Goal: Transaction & Acquisition: Purchase product/service

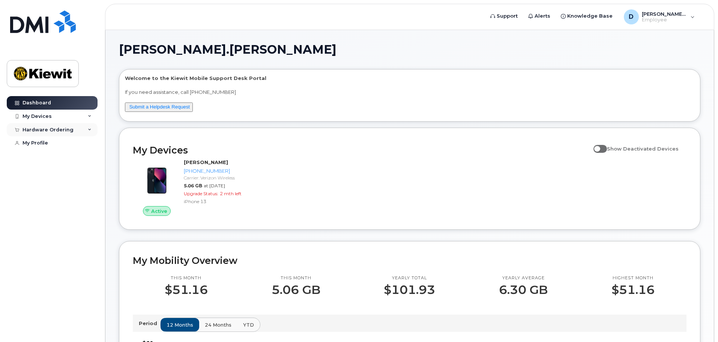
click at [91, 131] on icon at bounding box center [90, 130] width 4 height 4
click at [43, 143] on div "New Order" at bounding box center [40, 143] width 29 height 7
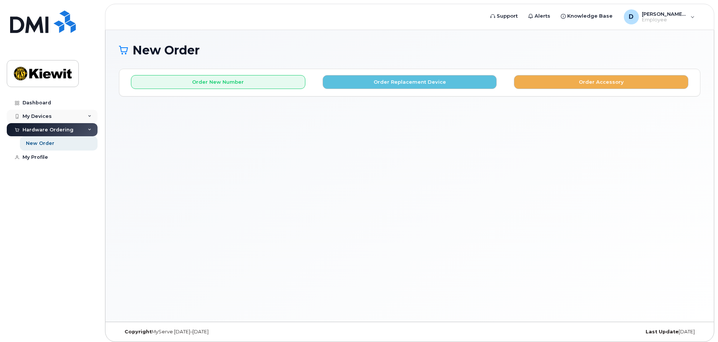
click at [38, 117] on div "My Devices" at bounding box center [37, 116] width 29 height 6
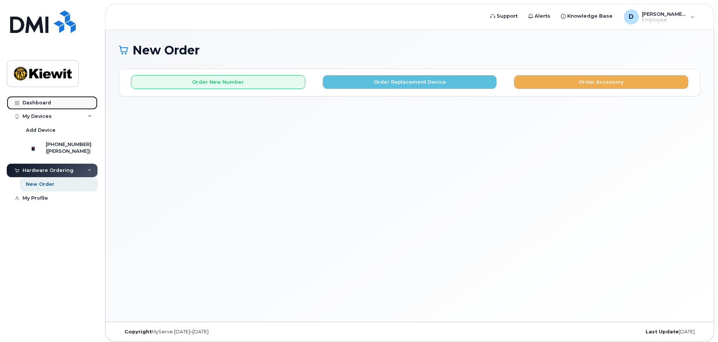
click at [42, 102] on div "Dashboard" at bounding box center [37, 103] width 29 height 6
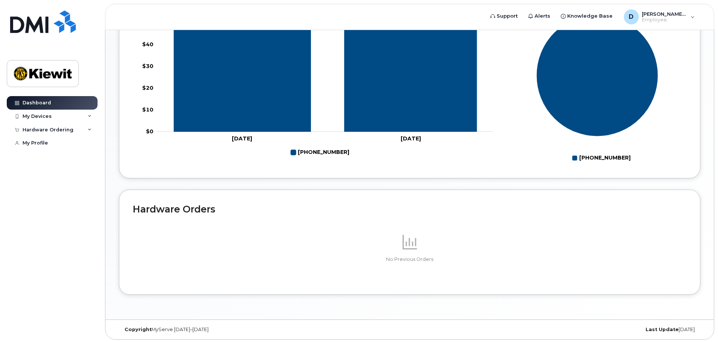
scroll to position [344, 0]
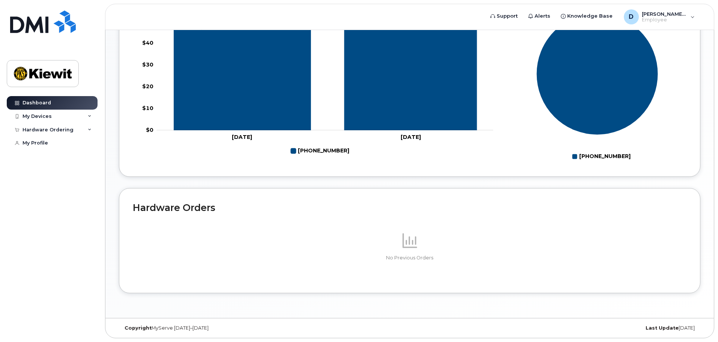
click at [423, 242] on p at bounding box center [410, 240] width 554 height 18
click at [400, 240] on p at bounding box center [410, 240] width 554 height 18
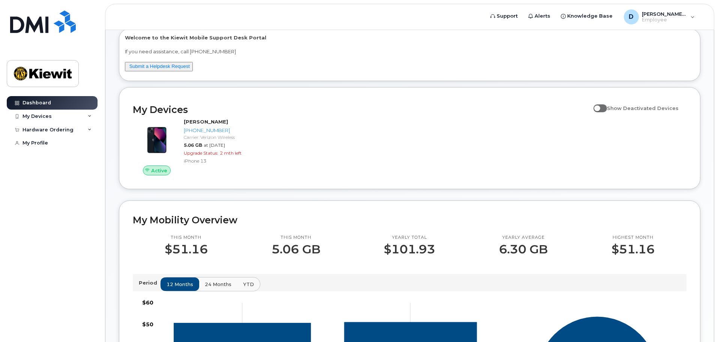
scroll to position [0, 0]
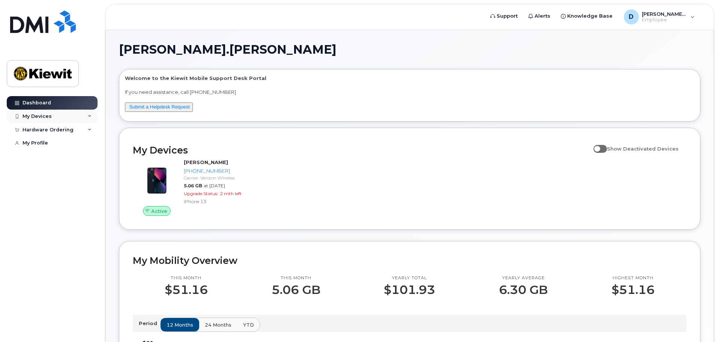
click at [90, 116] on icon at bounding box center [90, 116] width 4 height 4
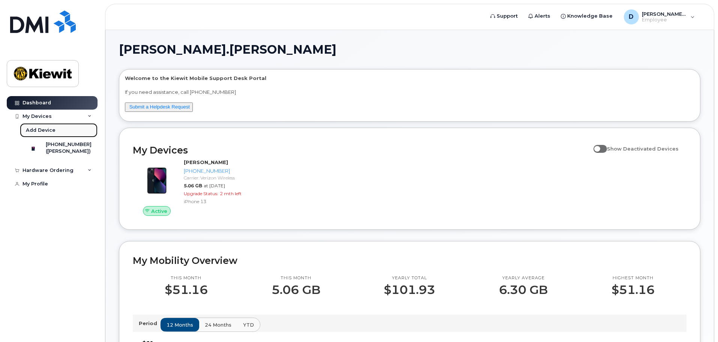
click at [47, 129] on div "Add Device" at bounding box center [41, 130] width 30 height 7
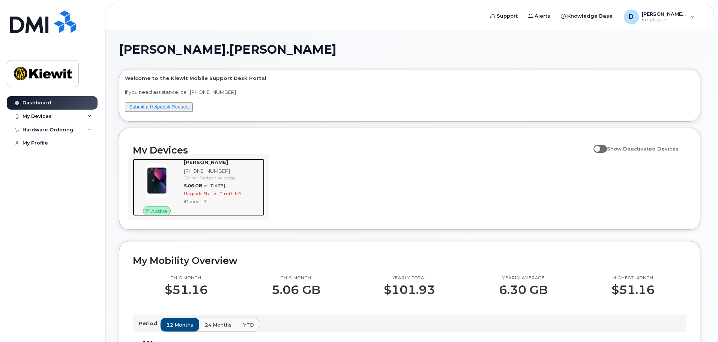
click at [174, 173] on img at bounding box center [157, 180] width 36 height 36
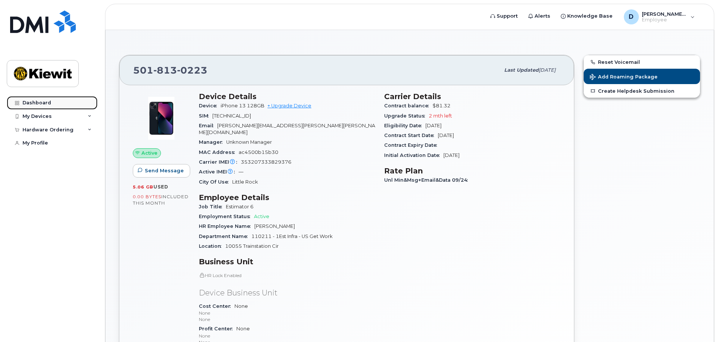
click at [41, 103] on div "Dashboard" at bounding box center [37, 103] width 29 height 6
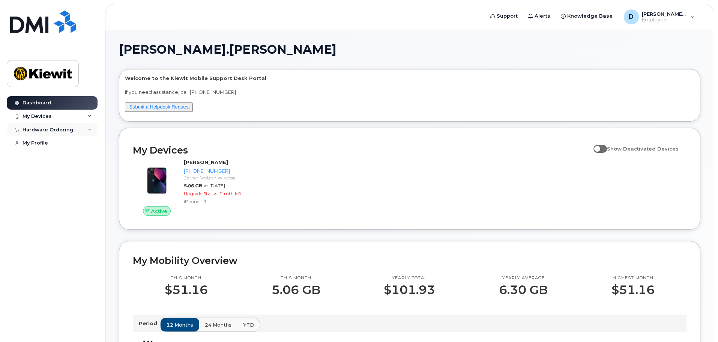
click at [50, 128] on div "Hardware Ordering" at bounding box center [48, 130] width 51 height 6
click at [43, 142] on div "New Order" at bounding box center [40, 143] width 29 height 7
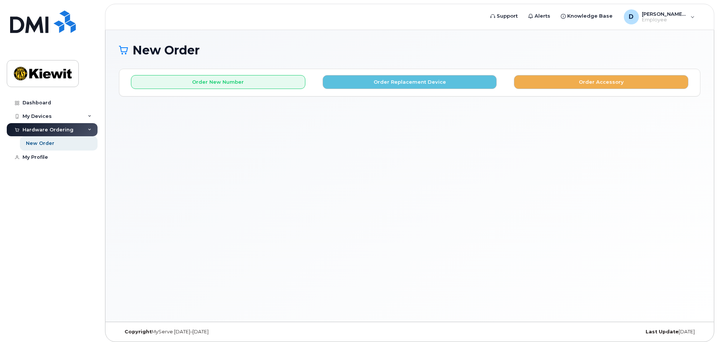
click at [179, 89] on div "Order New Number Order Replacement Device Order Accessory Please choose the car…" at bounding box center [409, 82] width 581 height 27
click at [542, 84] on button "Order Accessory" at bounding box center [601, 82] width 174 height 14
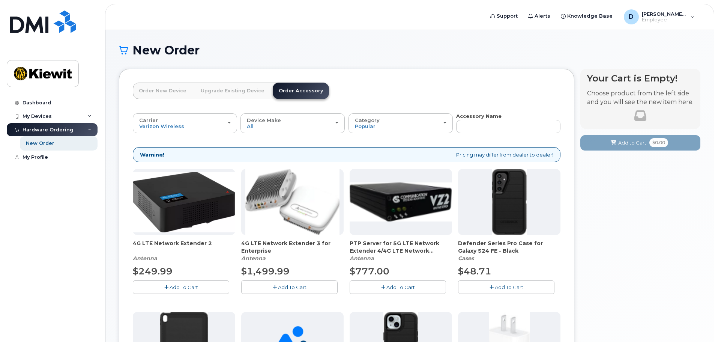
click at [242, 92] on link "Upgrade Existing Device" at bounding box center [233, 91] width 76 height 17
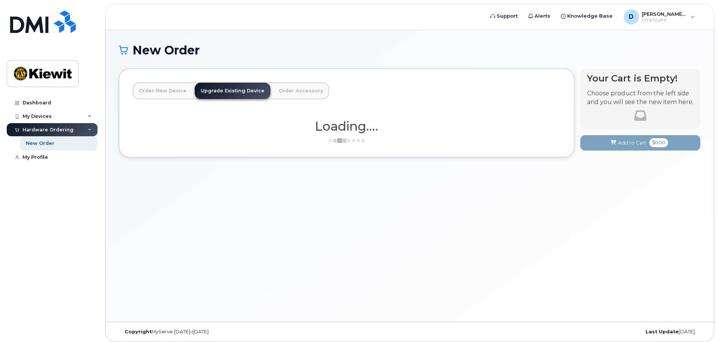
click at [164, 96] on link "Order New Device" at bounding box center [163, 91] width 60 height 17
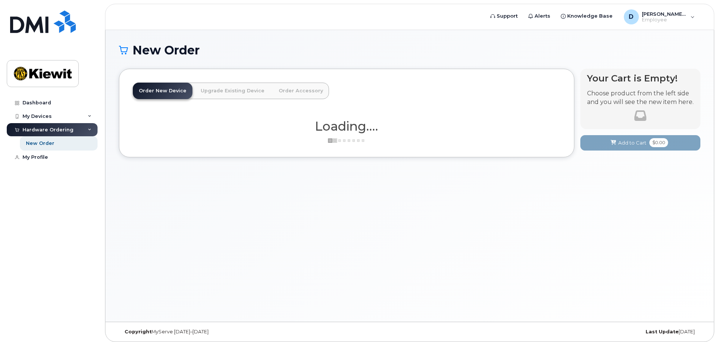
click at [165, 91] on link "Order New Device" at bounding box center [163, 91] width 60 height 17
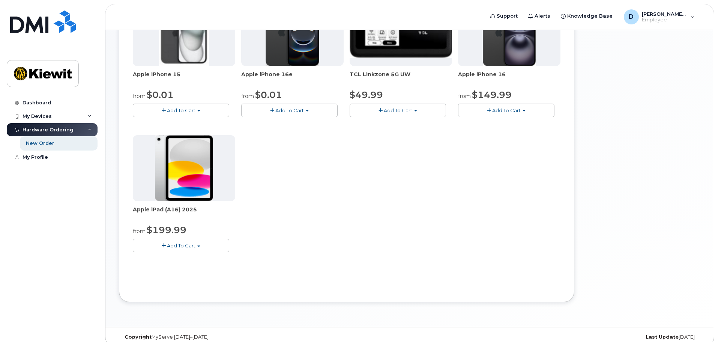
scroll to position [155, 0]
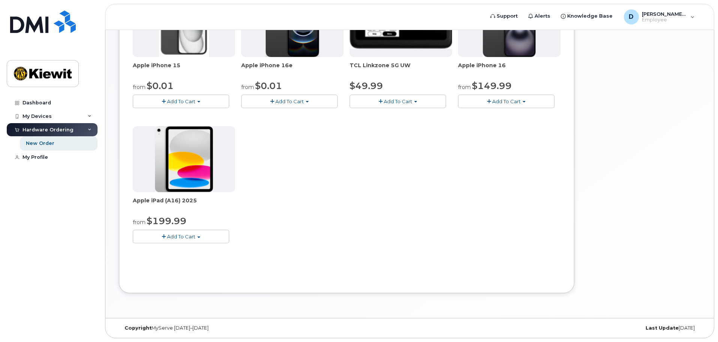
click at [180, 236] on span "Add To Cart" at bounding box center [181, 236] width 29 height 6
click at [197, 249] on link "$199.99 - 2 Year Activation (128GB)" at bounding box center [187, 250] width 104 height 9
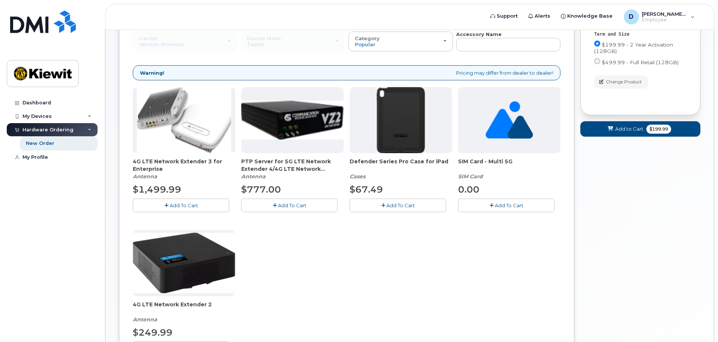
scroll to position [79, 0]
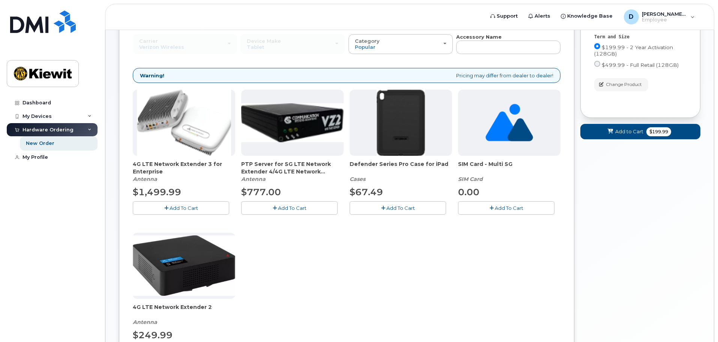
click at [396, 117] on img at bounding box center [401, 123] width 48 height 66
click at [404, 129] on img at bounding box center [401, 123] width 48 height 66
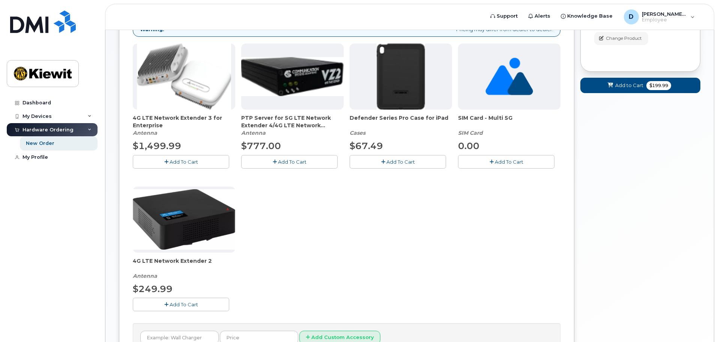
scroll to position [18, 0]
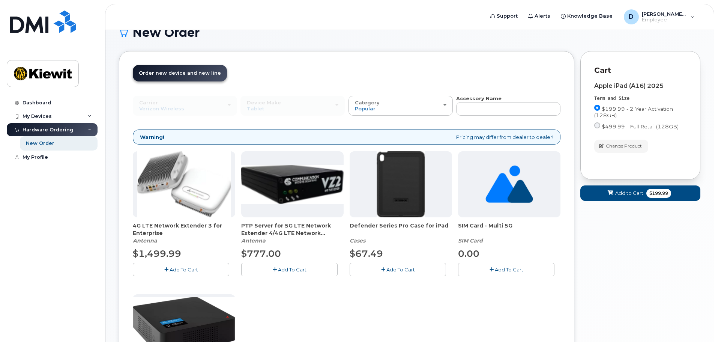
click at [399, 163] on img at bounding box center [401, 184] width 48 height 66
click at [446, 104] on div "Category Popular" at bounding box center [401, 106] width 92 height 12
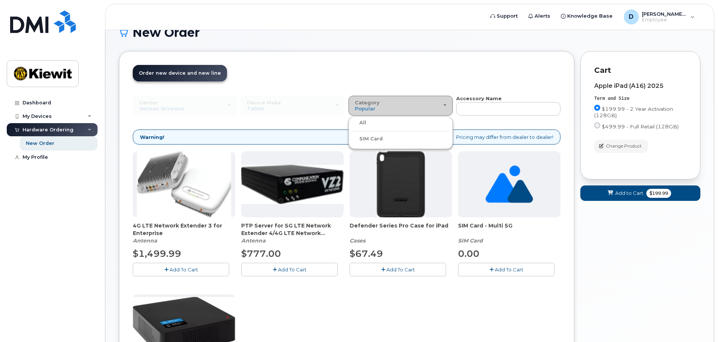
click at [446, 104] on div "Category Popular" at bounding box center [401, 106] width 92 height 12
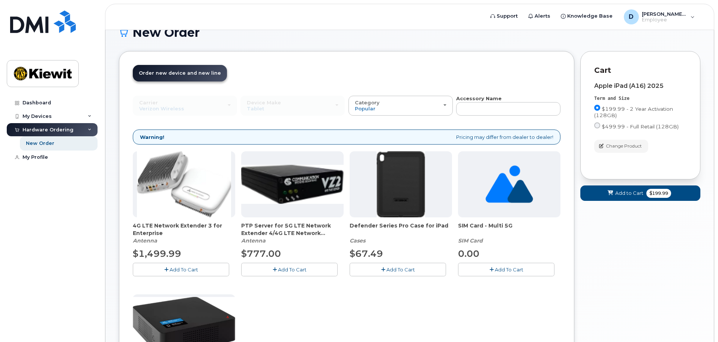
click at [396, 181] on img at bounding box center [401, 184] width 48 height 66
drag, startPoint x: 398, startPoint y: 178, endPoint x: 391, endPoint y: 175, distance: 7.6
click at [391, 175] on img at bounding box center [401, 184] width 48 height 66
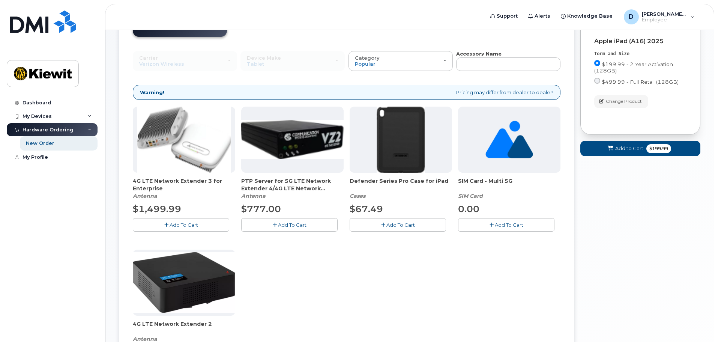
scroll to position [0, 0]
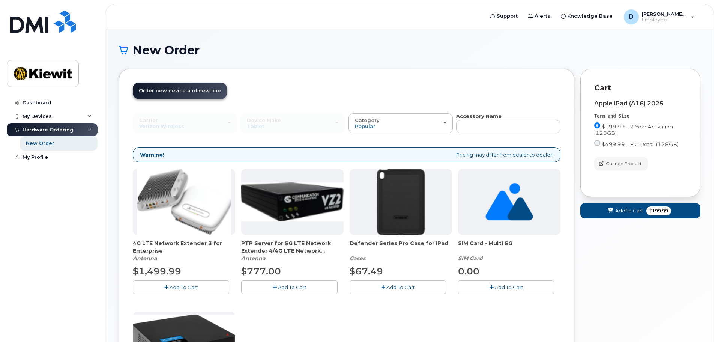
click at [185, 90] on span "Order new device and new line" at bounding box center [180, 91] width 82 height 6
click at [621, 207] on span "Add to Cart" at bounding box center [629, 210] width 28 height 7
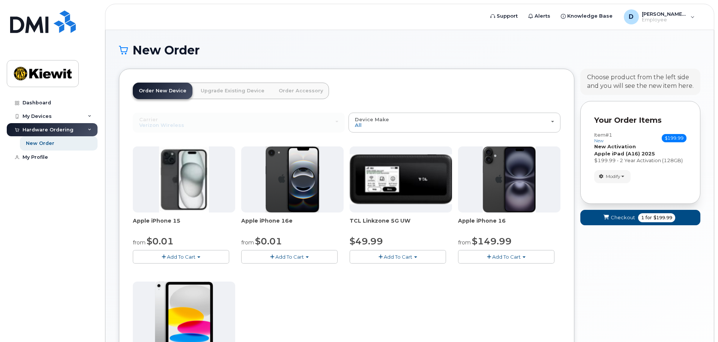
click at [305, 91] on link "Order Accessory" at bounding box center [301, 91] width 56 height 17
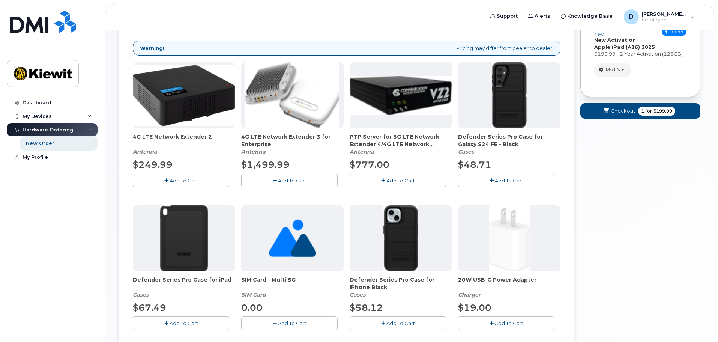
scroll to position [113, 0]
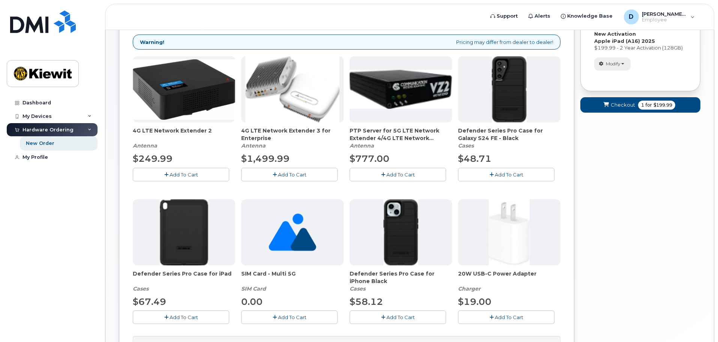
click at [627, 63] on button "Modify" at bounding box center [612, 63] width 36 height 13
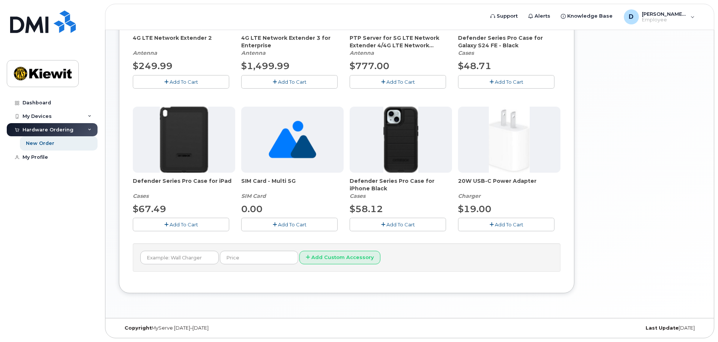
scroll to position [0, 0]
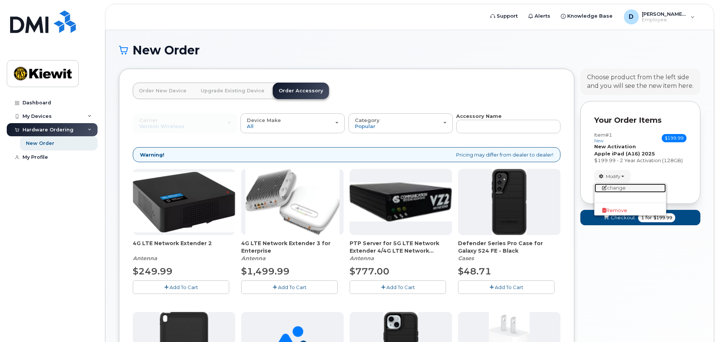
click at [618, 189] on link "change" at bounding box center [629, 187] width 71 height 9
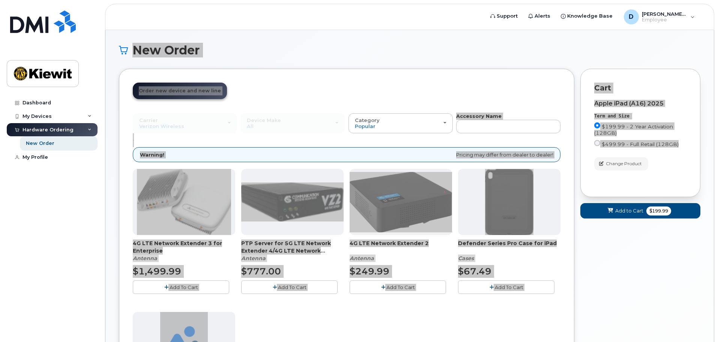
drag, startPoint x: 568, startPoint y: 49, endPoint x: 668, endPoint y: 235, distance: 211.1
click at [668, 235] on div "New Order × Share This Order If you want to allow others to create or edit orde…" at bounding box center [409, 276] width 608 height 493
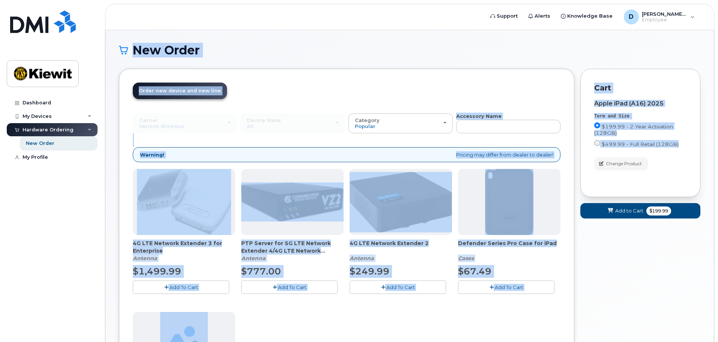
click at [623, 256] on div "Your Cart is Empty! Choose product from the left side and you will see the new …" at bounding box center [640, 289] width 120 height 441
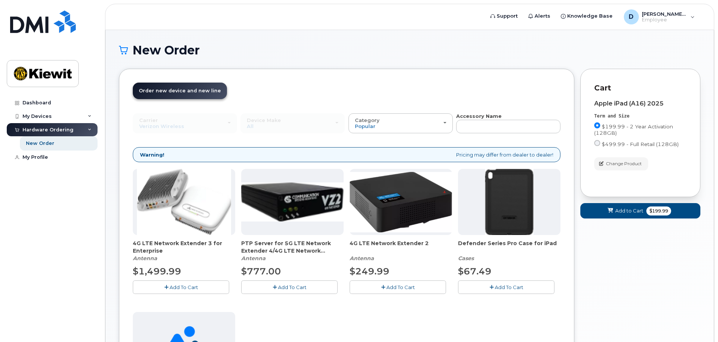
click at [124, 48] on icon at bounding box center [123, 50] width 9 height 13
click at [611, 164] on span "Change Product" at bounding box center [624, 163] width 36 height 7
